Goal: Task Accomplishment & Management: Manage account settings

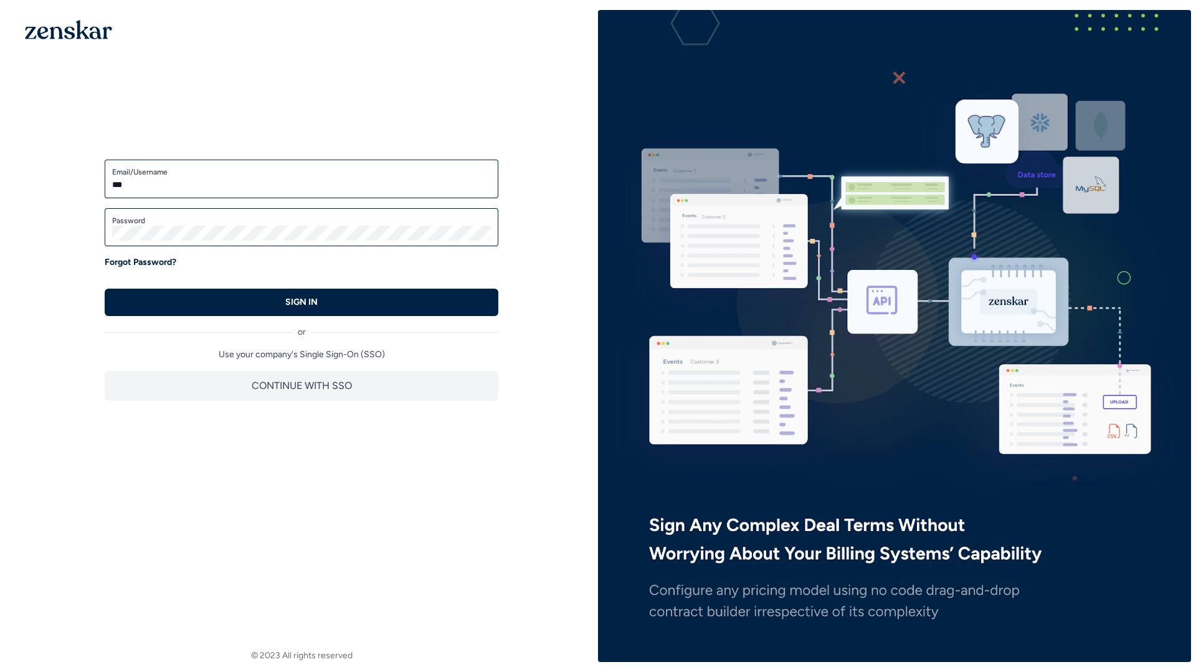
type input "**********"
click at [105, 288] on button "SIGN IN" at bounding box center [302, 301] width 394 height 27
type input "**********"
click at [204, 300] on button "SIGN IN" at bounding box center [302, 301] width 394 height 27
